Goal: Task Accomplishment & Management: Complete application form

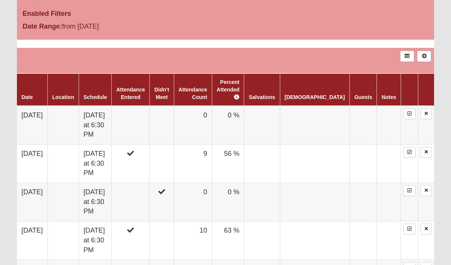
scroll to position [416, 0]
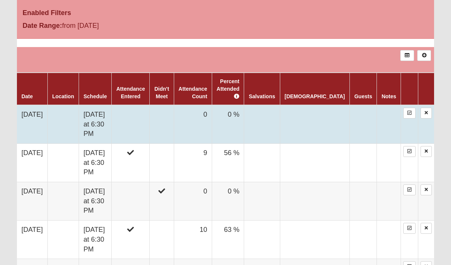
click at [142, 108] on td at bounding box center [131, 124] width 38 height 39
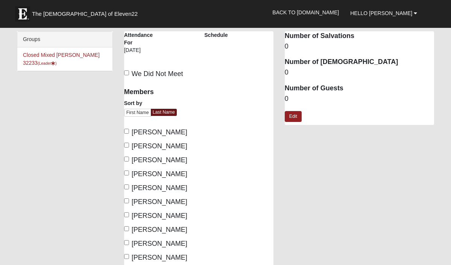
click at [125, 131] on input "Bowles, Jeramiah" at bounding box center [126, 131] width 5 height 5
checkbox input "true"
click at [125, 143] on input "Bowles, Stefanie" at bounding box center [126, 145] width 5 height 5
checkbox input "true"
click at [126, 164] on label "Forsyth, Hugh" at bounding box center [155, 160] width 63 height 10
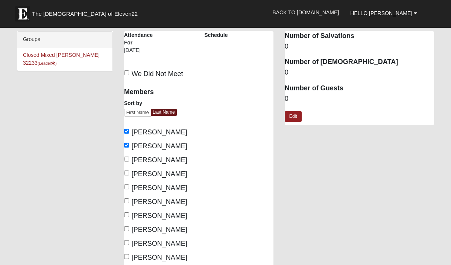
click at [126, 162] on input "Forsyth, Hugh" at bounding box center [126, 159] width 5 height 5
checkbox input "true"
click at [126, 173] on input "Grossman, Cory" at bounding box center [126, 173] width 5 height 5
checkbox input "true"
click at [126, 186] on input "Grossman, Hannah" at bounding box center [126, 186] width 5 height 5
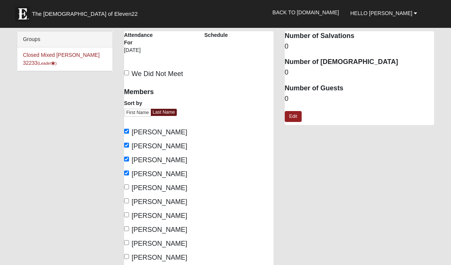
checkbox input "true"
click at [128, 202] on input "Hewett, Leslie" at bounding box center [126, 200] width 5 height 5
checkbox input "true"
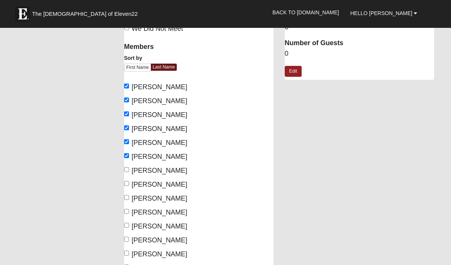
scroll to position [46, 0]
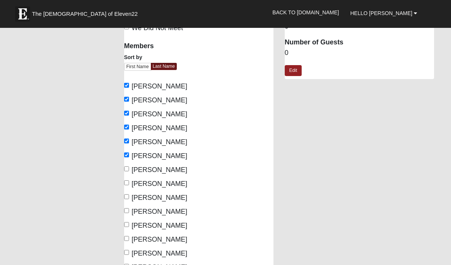
click at [126, 223] on input "Kistemaker, Jonathan" at bounding box center [126, 224] width 5 height 5
checkbox input "true"
click at [126, 241] on input "Kistemaker, Ray" at bounding box center [126, 238] width 5 height 5
checkbox input "true"
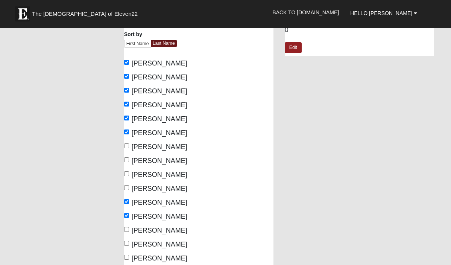
click at [128, 232] on input "McDaniel, Marsha" at bounding box center [126, 229] width 5 height 5
checkbox input "true"
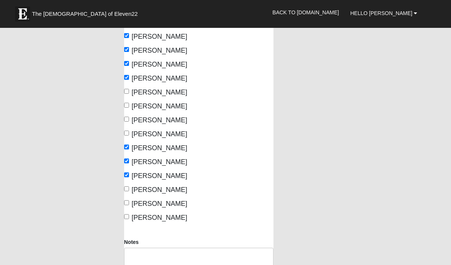
scroll to position [124, 0]
click at [127, 205] on input "Nikolai, Emri" at bounding box center [126, 202] width 5 height 5
checkbox input "true"
click at [127, 219] on input "Swayze, Logan" at bounding box center [126, 216] width 5 height 5
checkbox input "true"
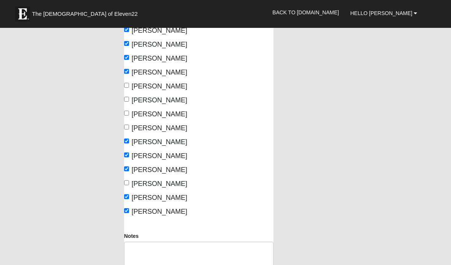
scroll to position [220, 0]
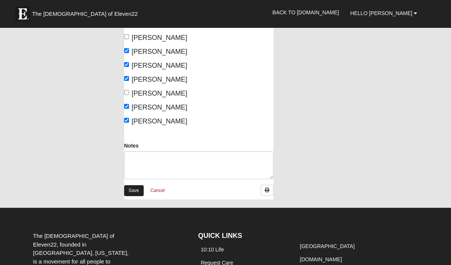
click at [139, 196] on link "Save" at bounding box center [134, 190] width 20 height 11
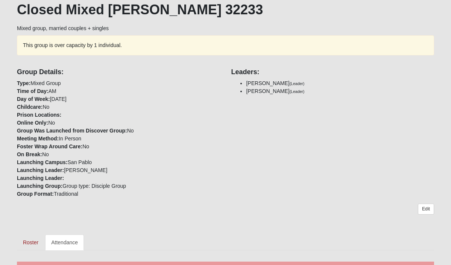
scroll to position [139, 0]
